Goal: Navigation & Orientation: Find specific page/section

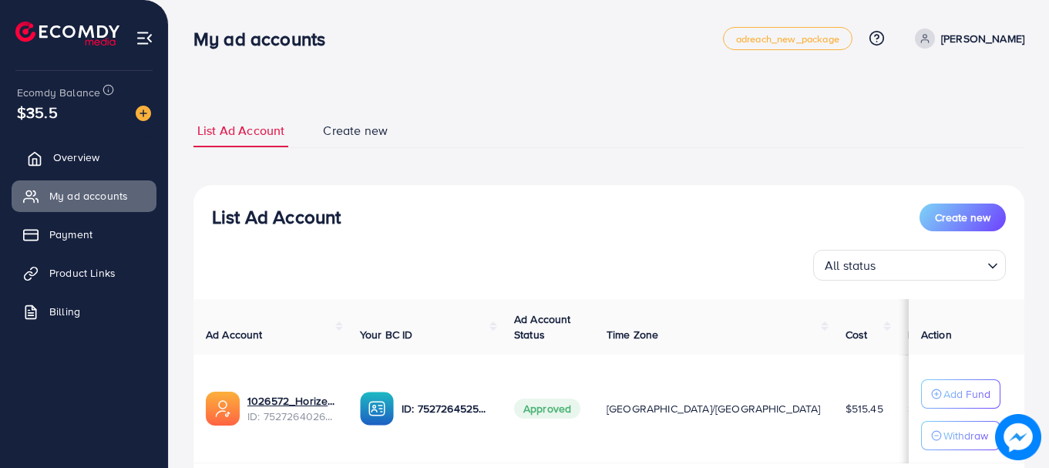
click at [113, 157] on link "Overview" at bounding box center [84, 157] width 145 height 31
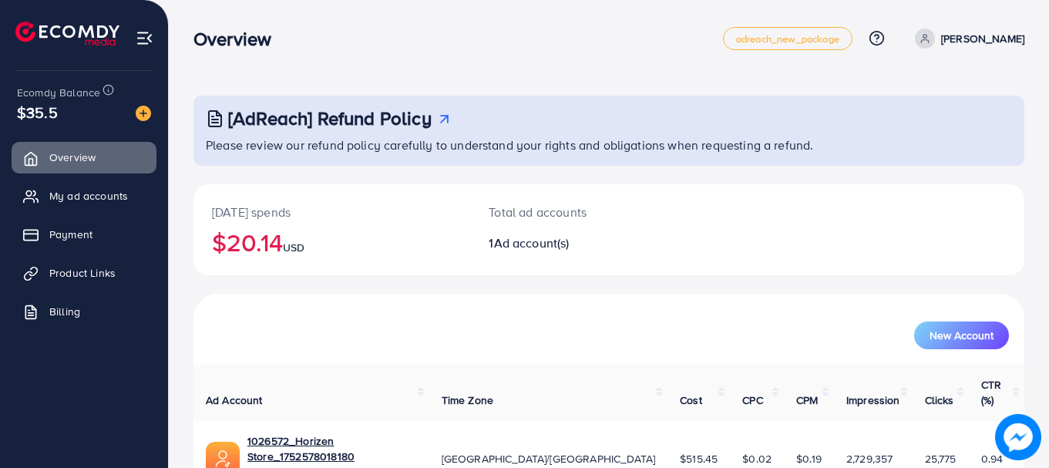
click at [259, 240] on h2 "$20.14 USD" at bounding box center [332, 241] width 240 height 29
click at [292, 246] on span "USD" at bounding box center [294, 247] width 22 height 15
click at [255, 239] on h2 "$22.13 USD" at bounding box center [332, 241] width 240 height 29
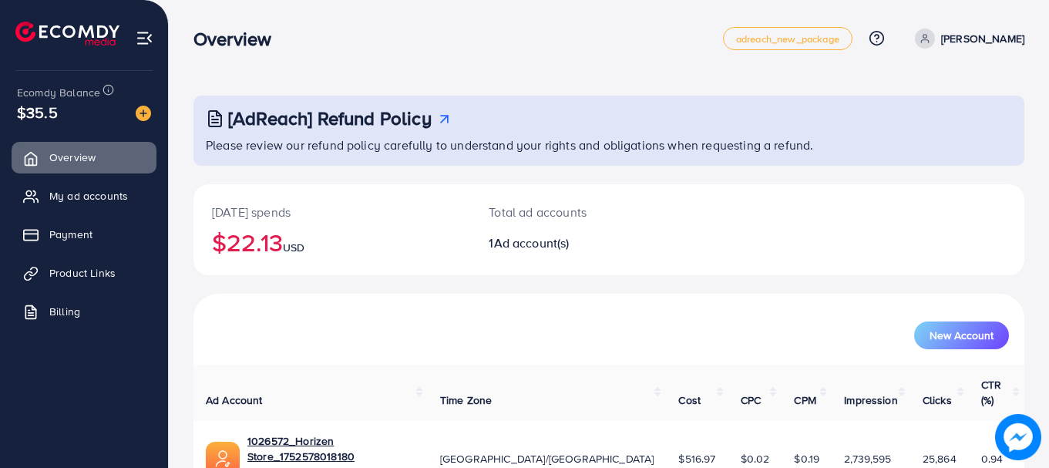
click at [255, 239] on h2 "$22.13 USD" at bounding box center [332, 241] width 240 height 29
click at [269, 240] on h2 "$22.13 USD" at bounding box center [332, 241] width 240 height 29
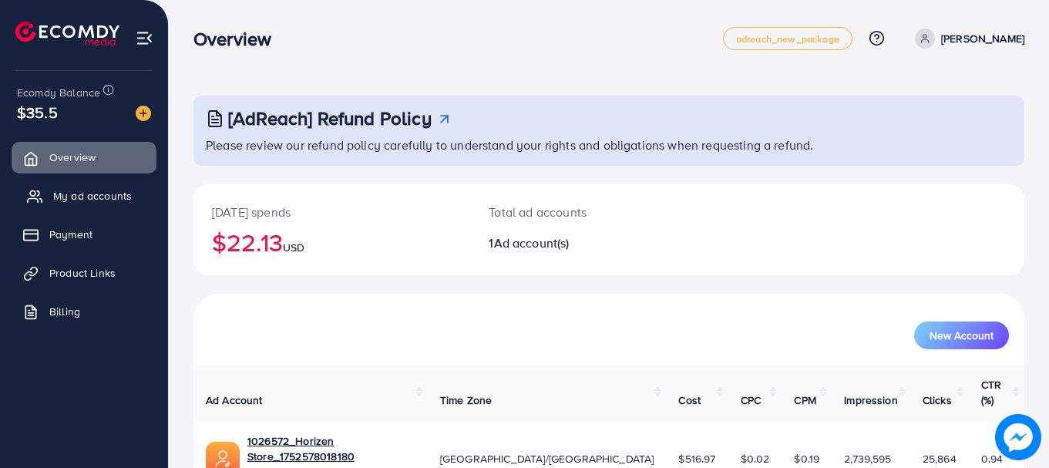
click at [104, 181] on ul "Overview My ad accounts Payment Product Links Billing" at bounding box center [84, 239] width 168 height 207
click at [104, 182] on link "My ad accounts" at bounding box center [84, 195] width 145 height 31
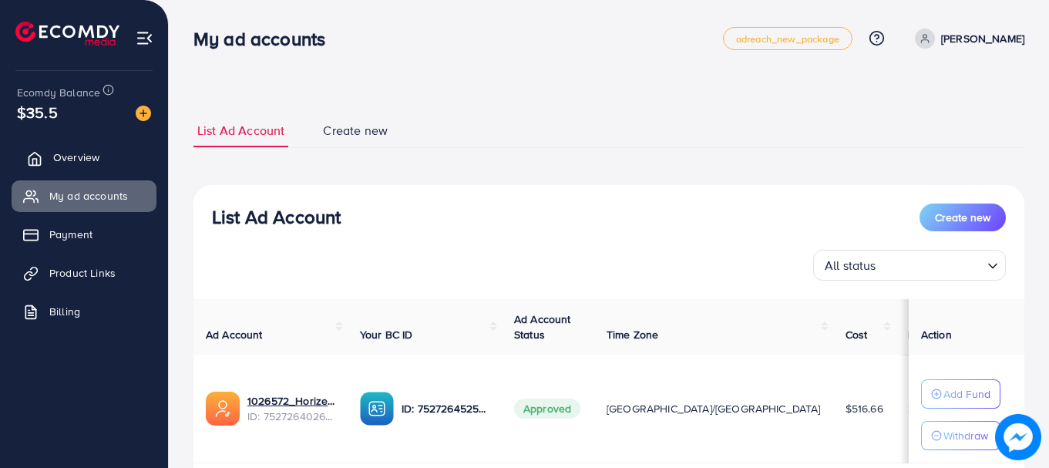
click at [86, 165] on span "Overview" at bounding box center [76, 157] width 46 height 15
